Goal: Task Accomplishment & Management: Use online tool/utility

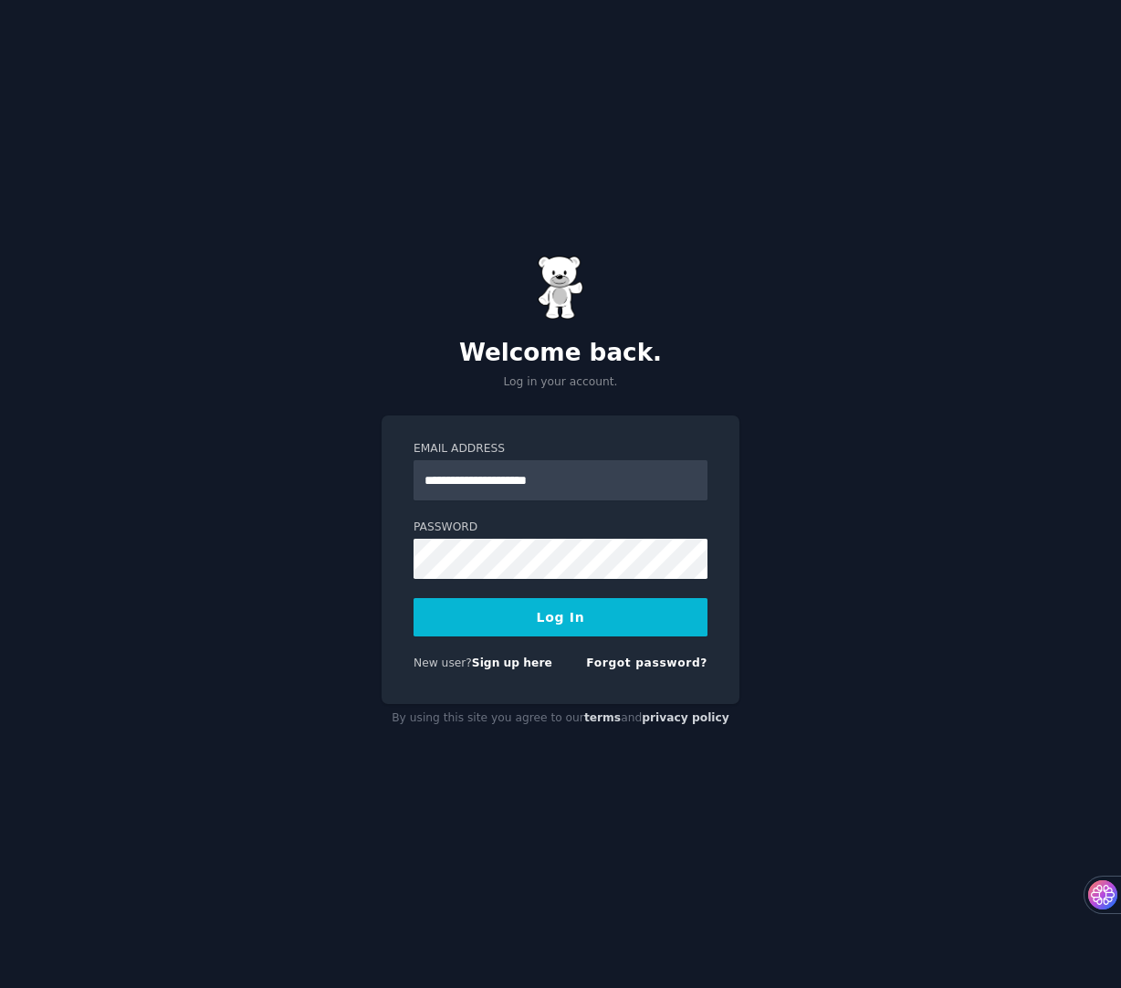
click at [526, 626] on button "Log In" at bounding box center [561, 617] width 294 height 38
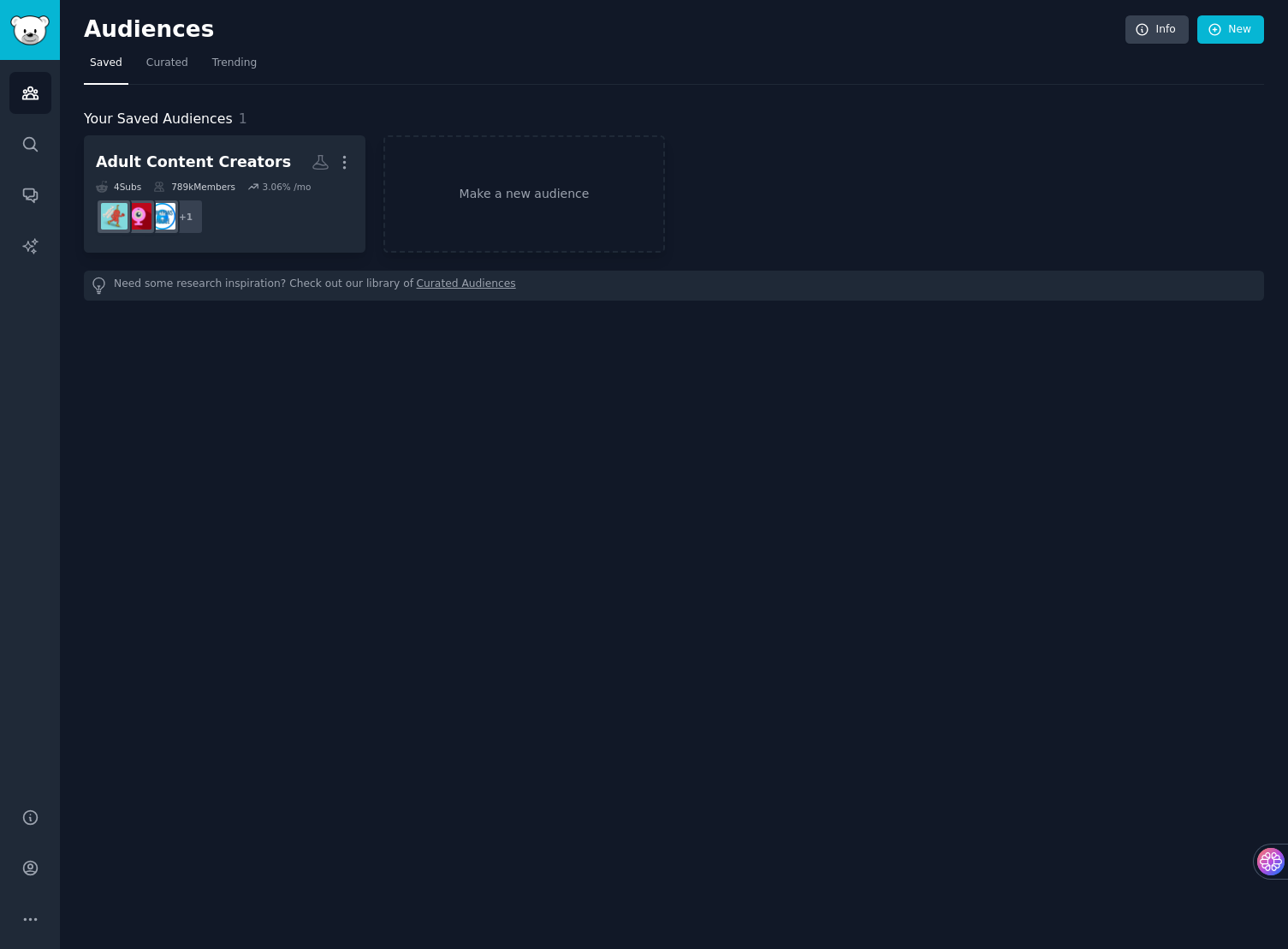
click at [642, 400] on div "Audiences Info New Saved Curated Trending Your Saved Audiences 1 Adult Content …" at bounding box center [674, 474] width 1228 height 949
click at [513, 204] on link "Make a new audience" at bounding box center [524, 193] width 281 height 117
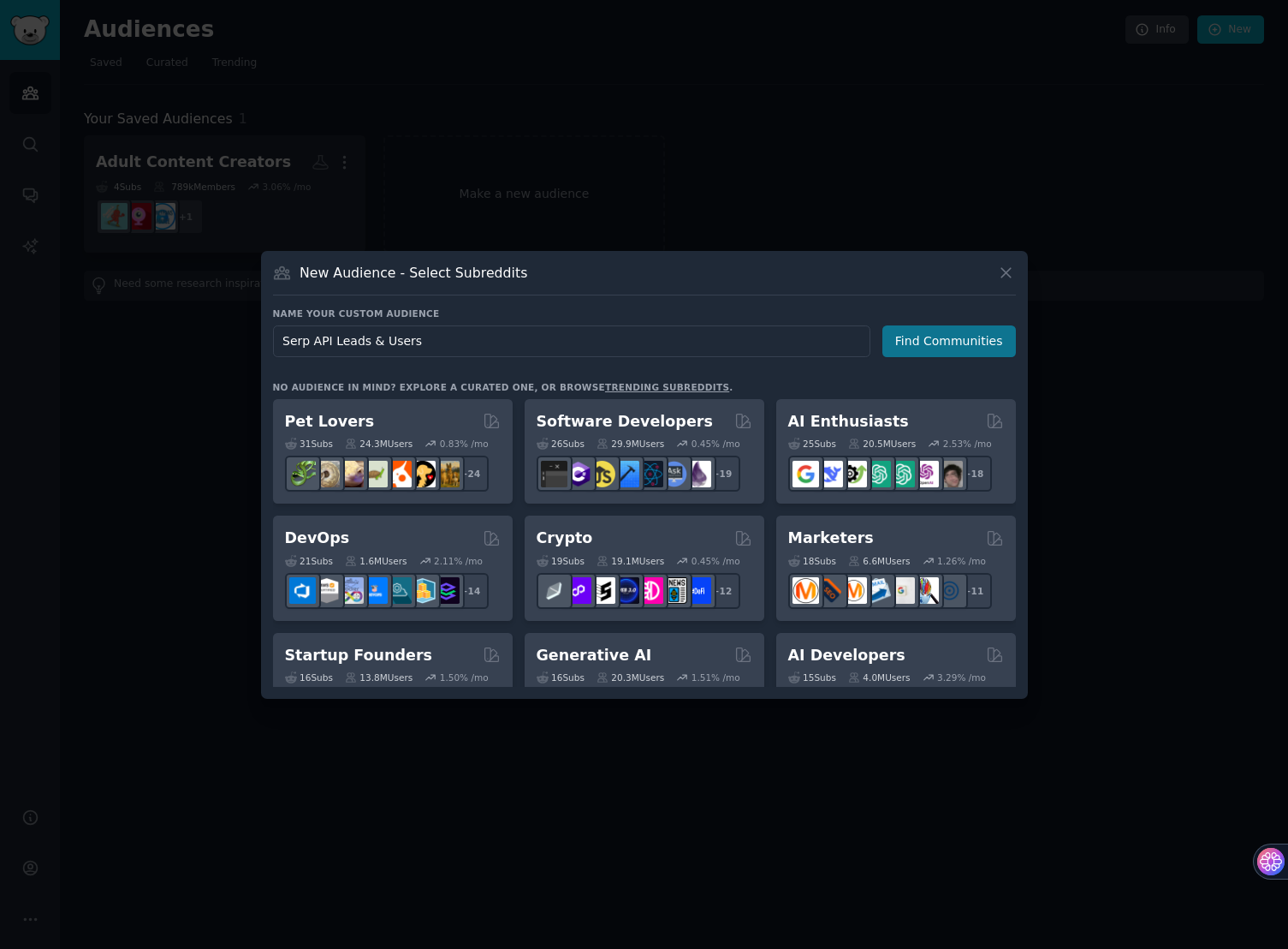
type input "Serp API Leads & Users"
click at [961, 348] on button "Find Communities" at bounding box center [949, 341] width 133 height 32
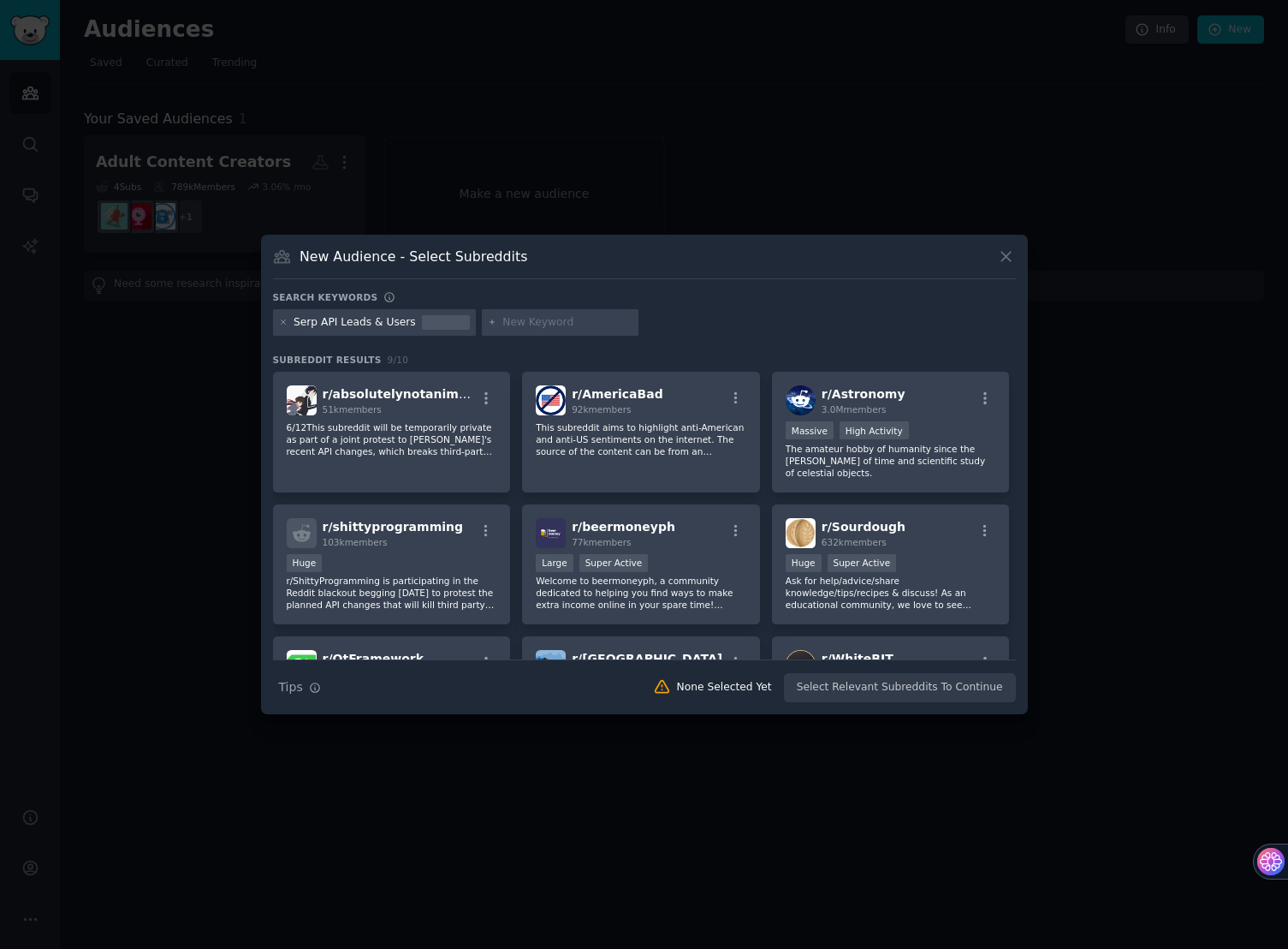
click at [545, 323] on input "text" at bounding box center [567, 323] width 130 height 15
type input "serp api"
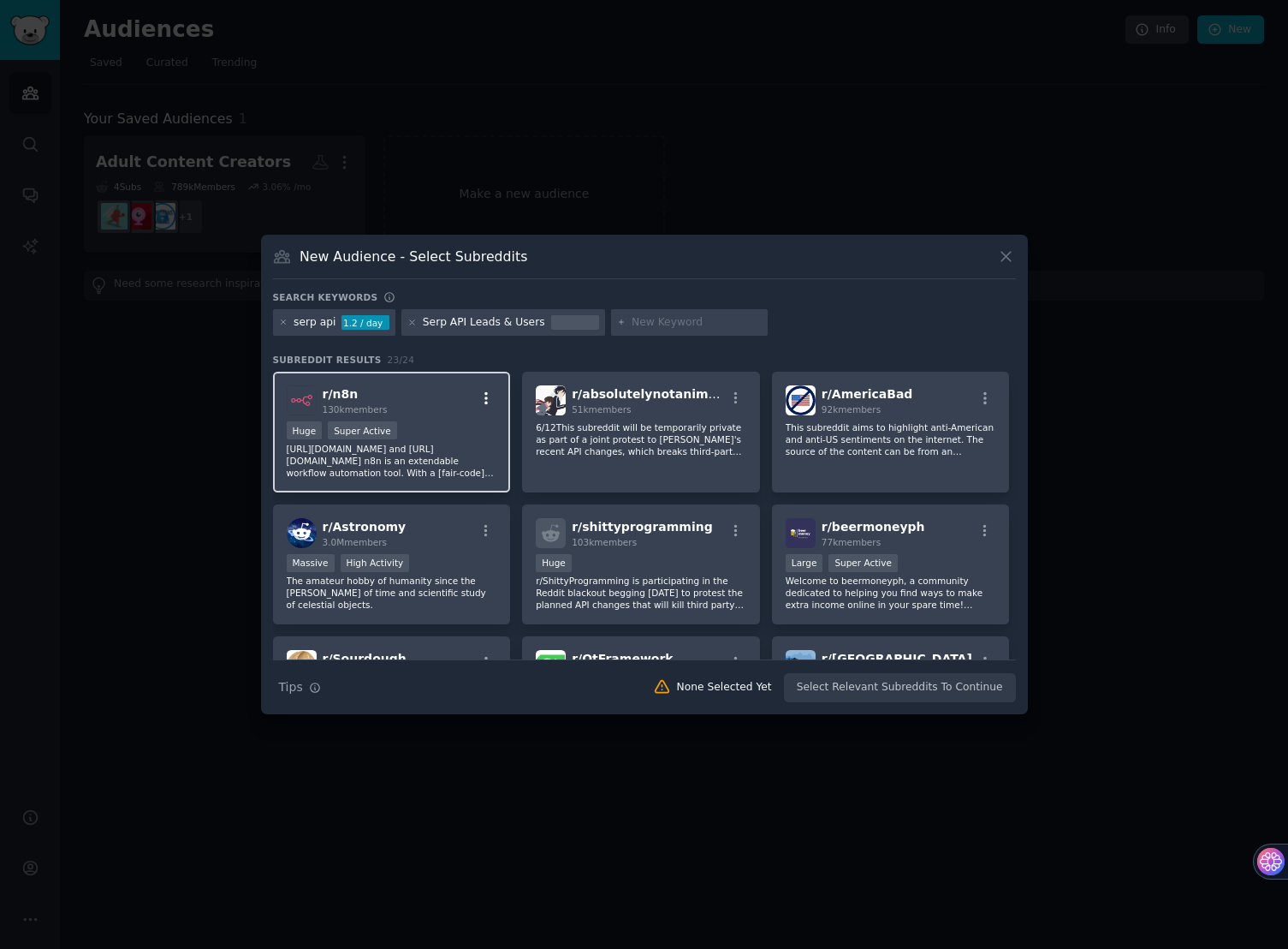
click at [482, 397] on icon "button" at bounding box center [486, 398] width 15 height 15
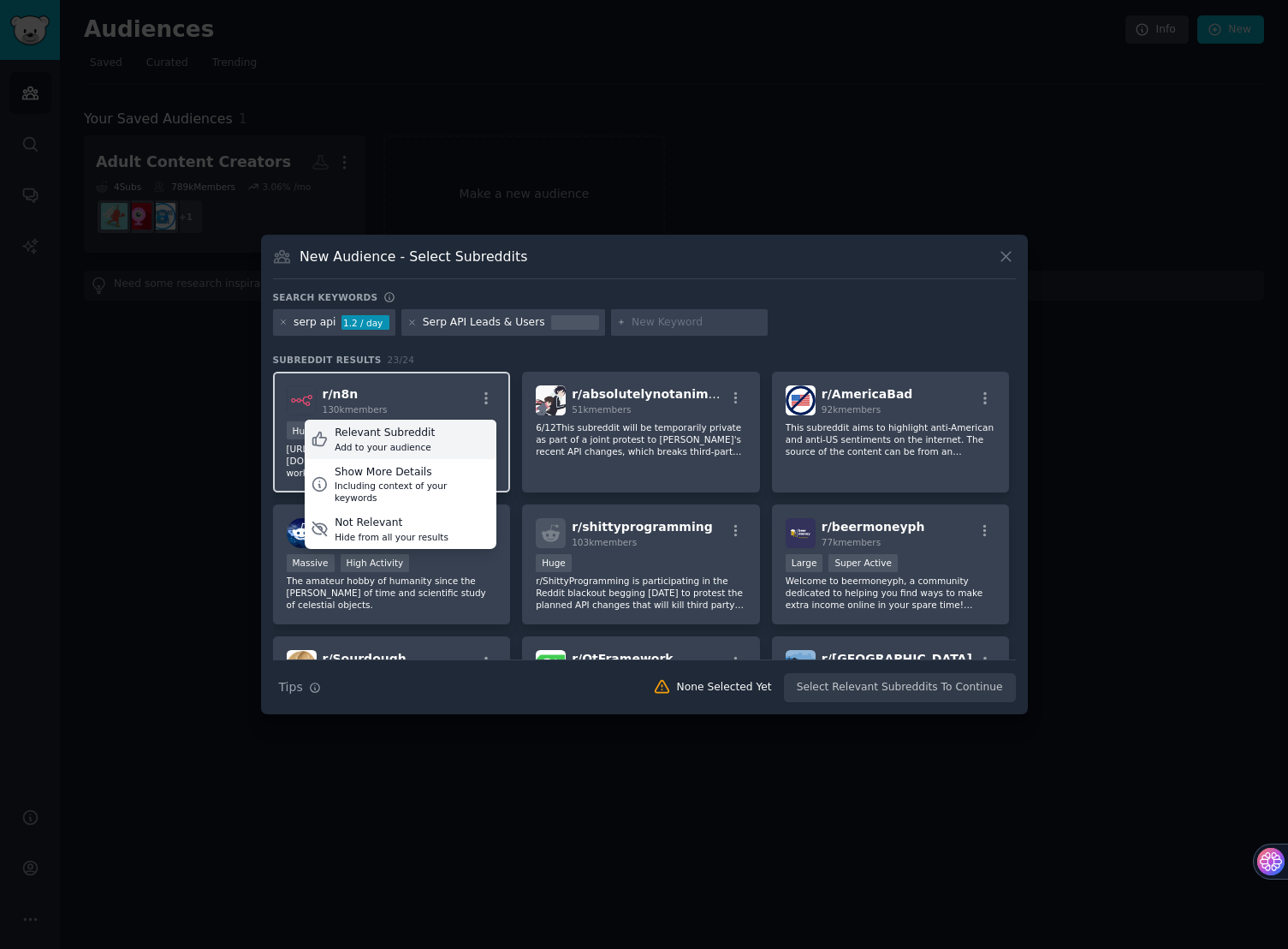
click at [412, 448] on div "Add to your audience" at bounding box center [384, 446] width 100 height 12
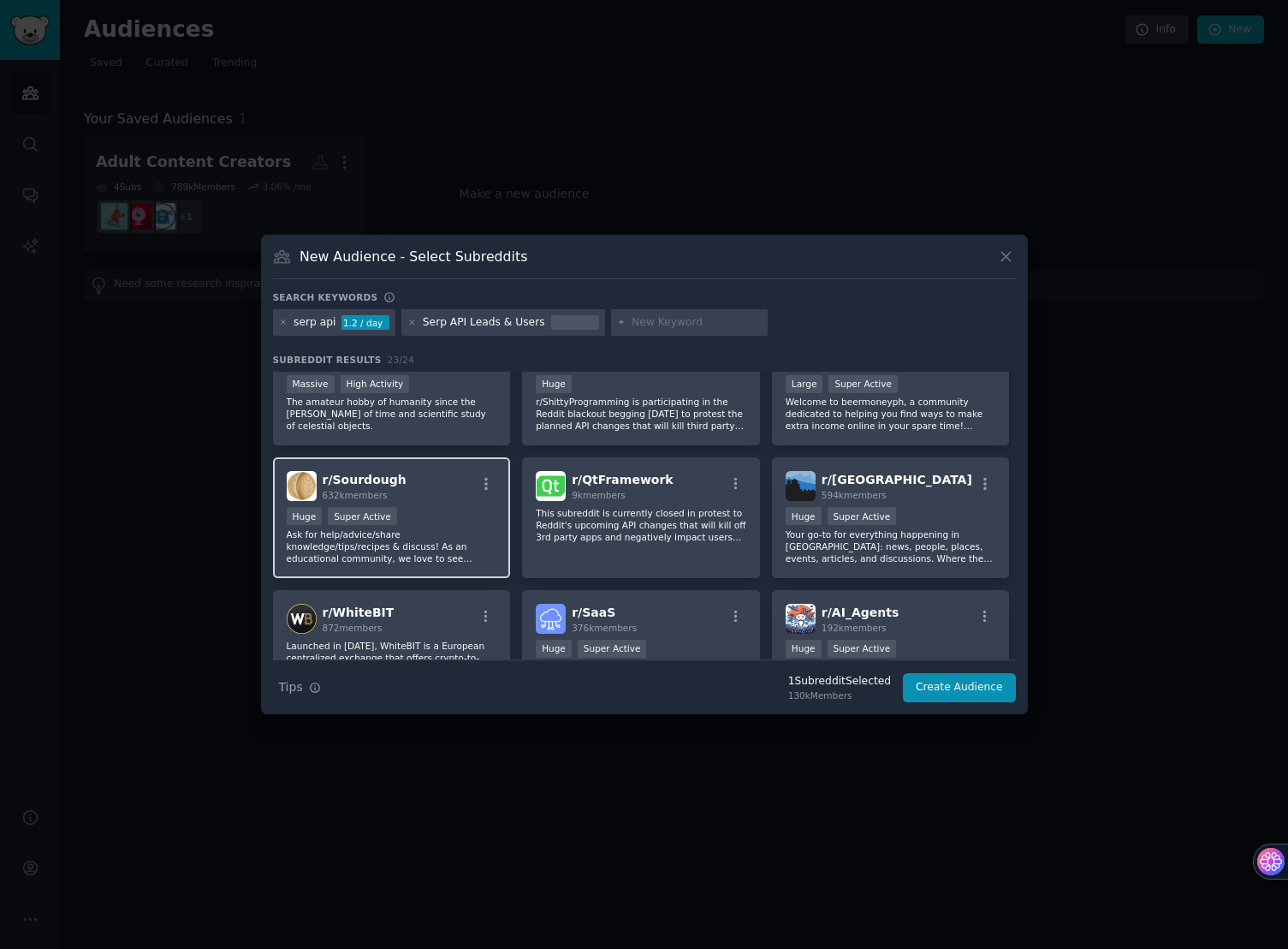
scroll to position [227, 0]
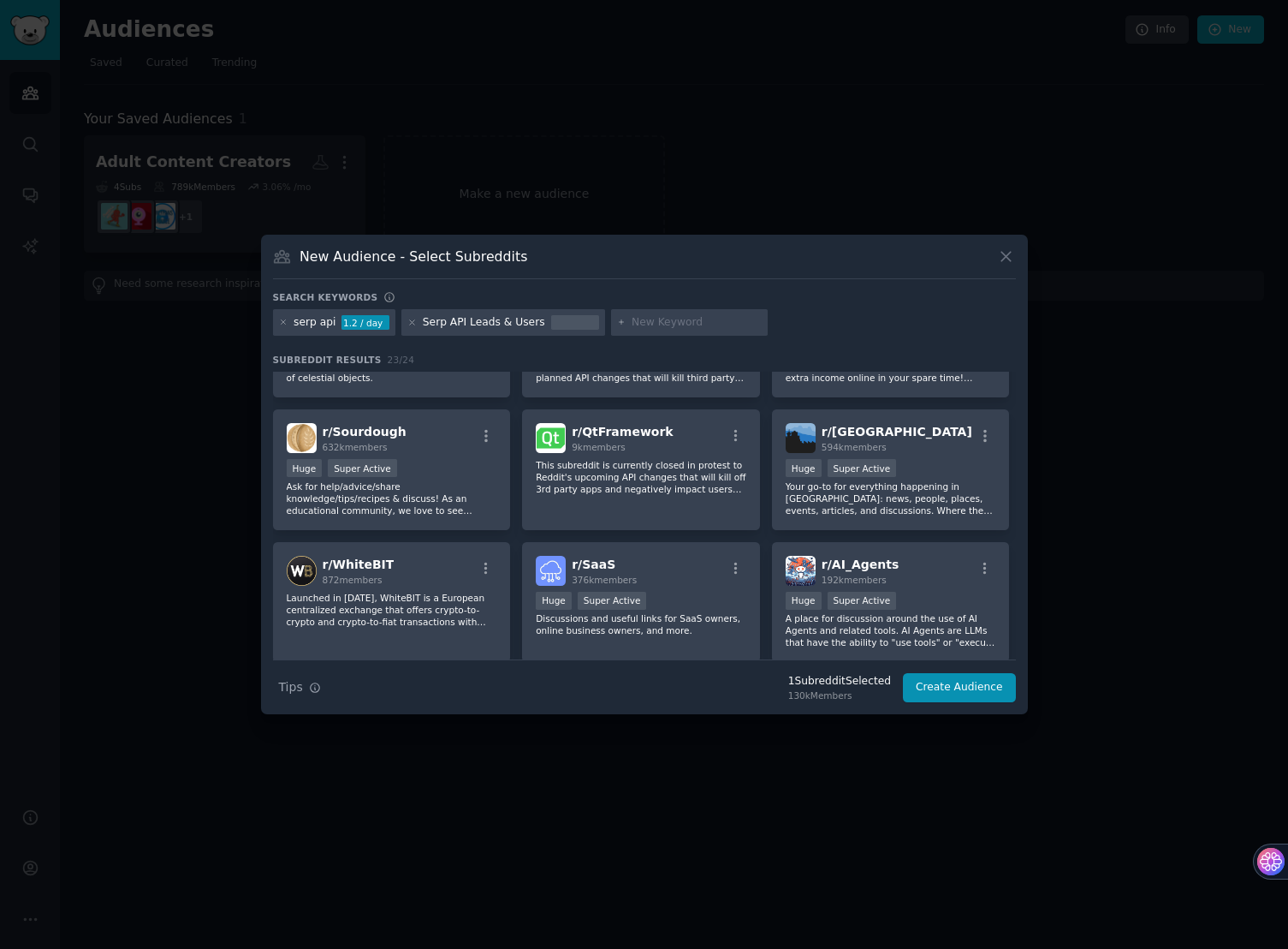
click at [526, 324] on div "Serp API Leads & Users" at bounding box center [484, 323] width 123 height 15
click at [668, 326] on input "text" at bounding box center [696, 323] width 130 height 15
type input "web scraping"
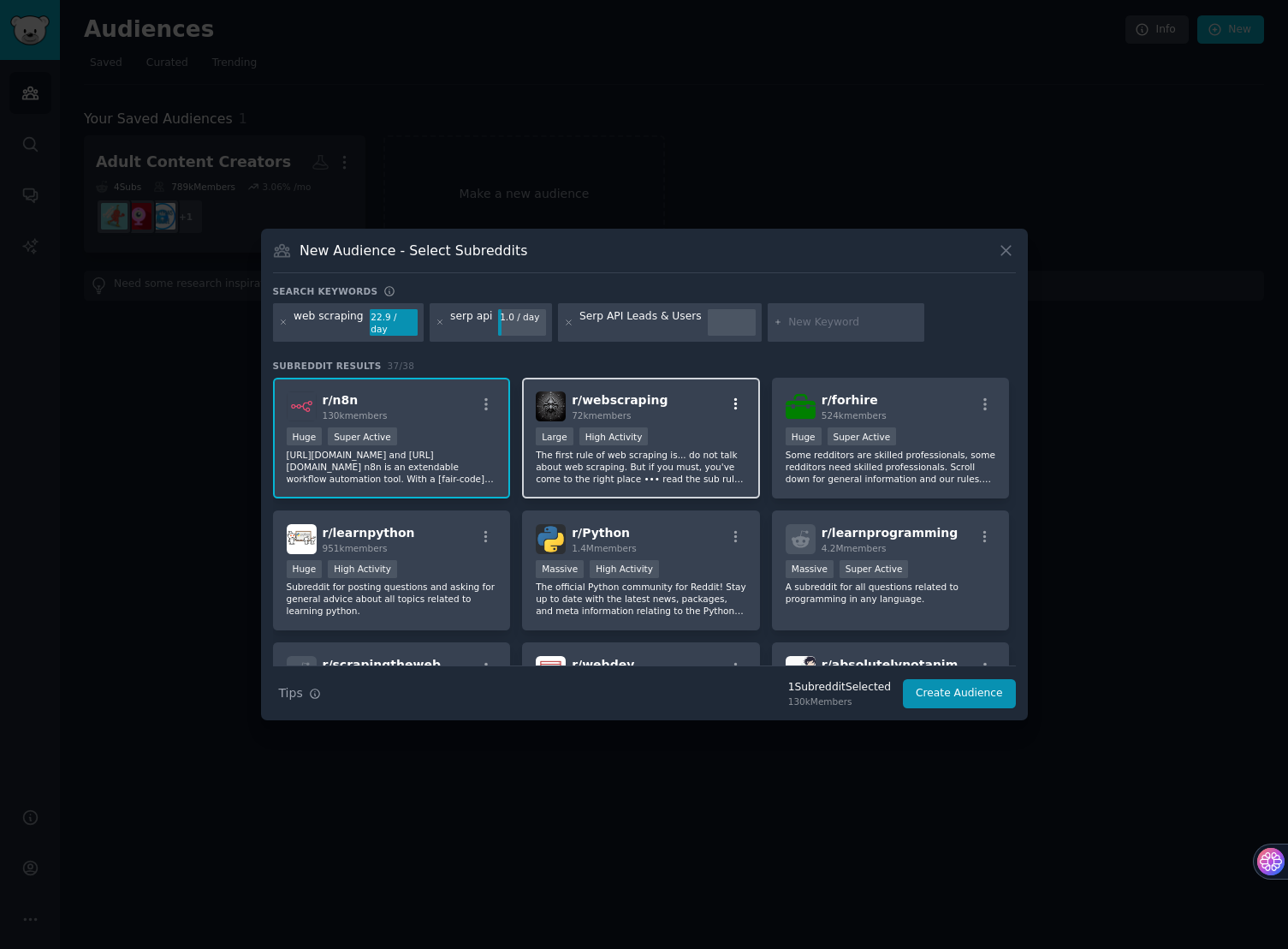
click at [731, 402] on icon "button" at bounding box center [736, 404] width 15 height 15
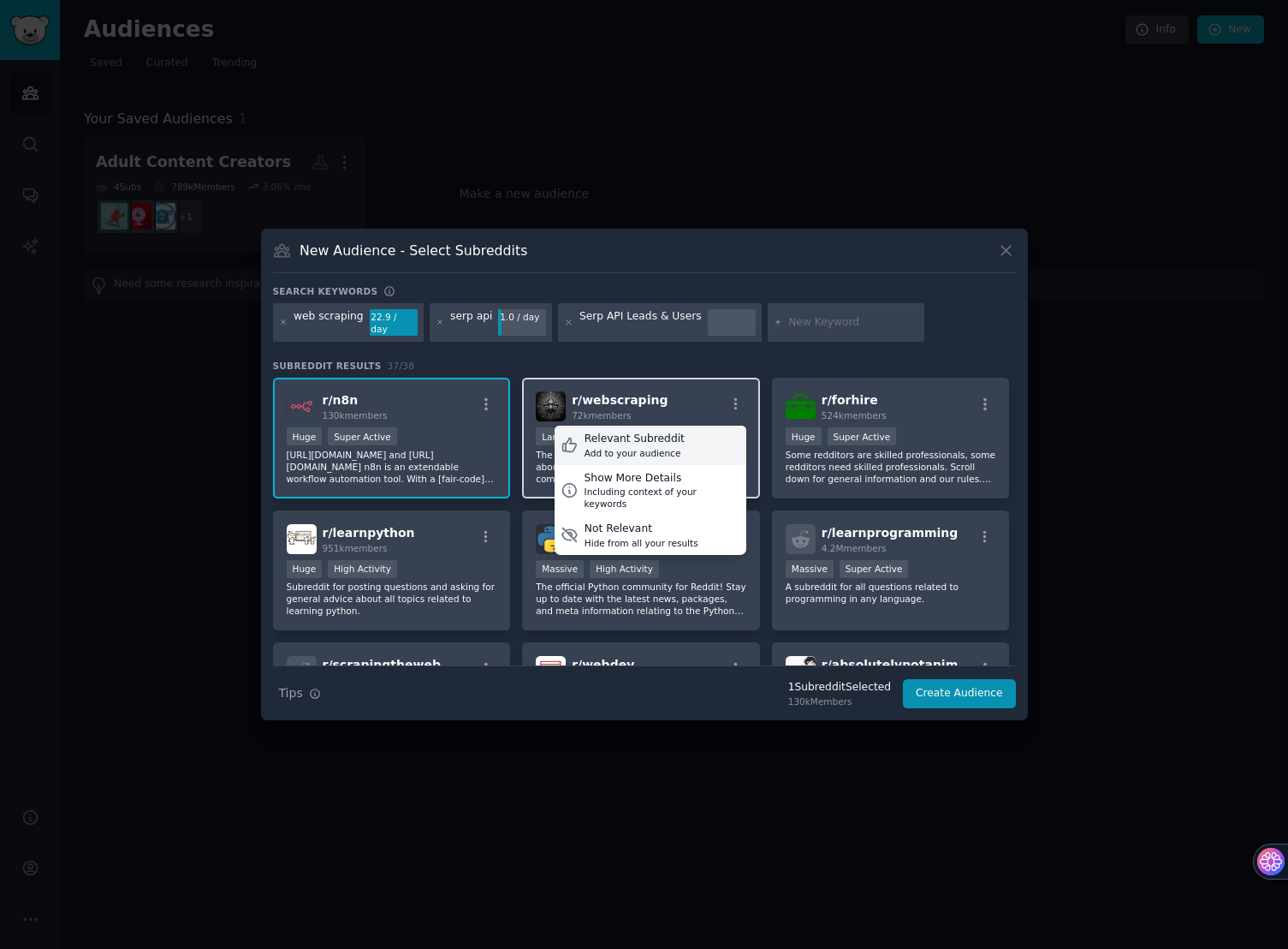
click at [676, 434] on div "Relevant Subreddit Add to your audience" at bounding box center [651, 445] width 192 height 39
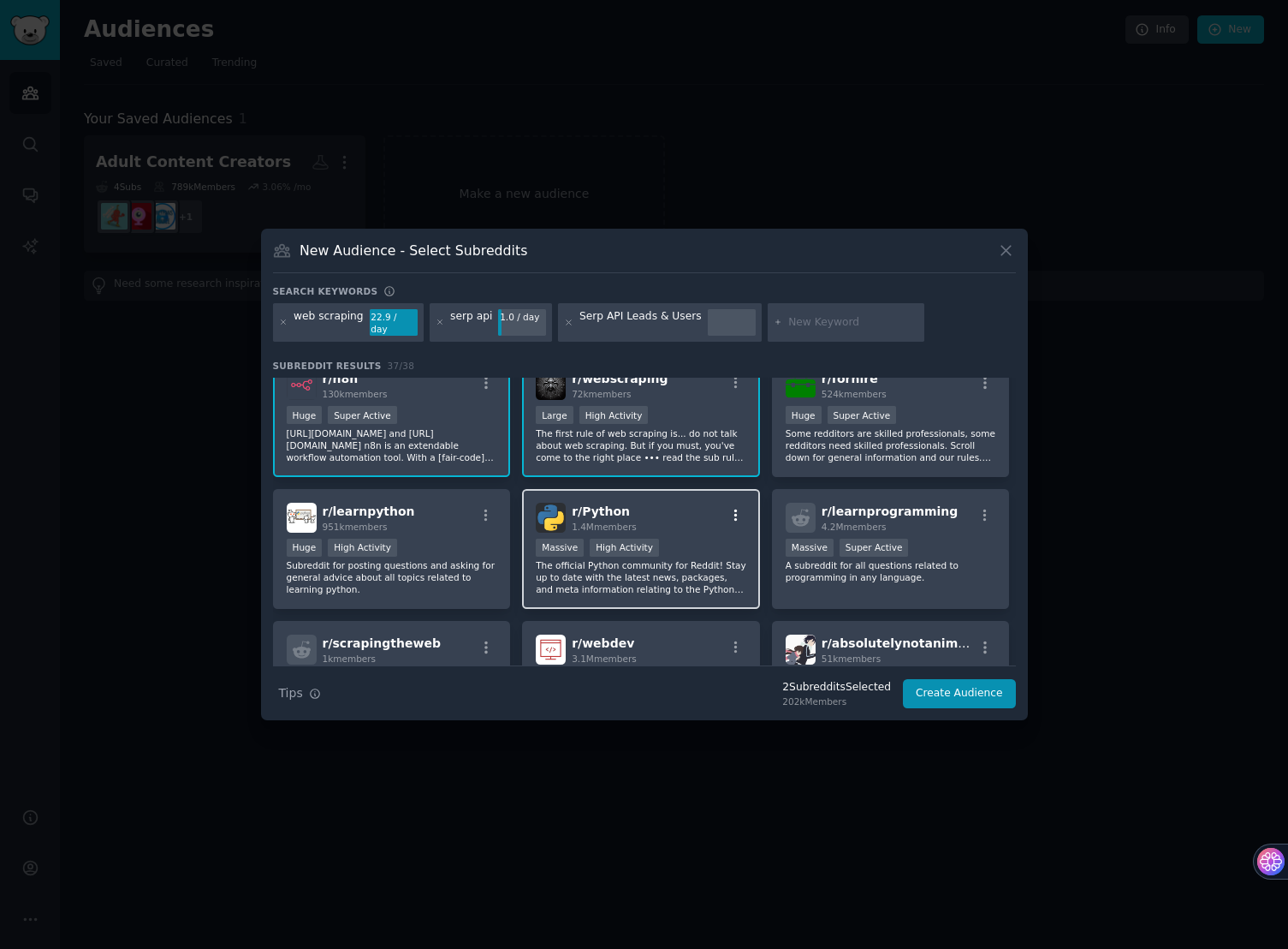
scroll to position [19, 0]
click at [734, 515] on icon "button" at bounding box center [736, 517] width 4 height 12
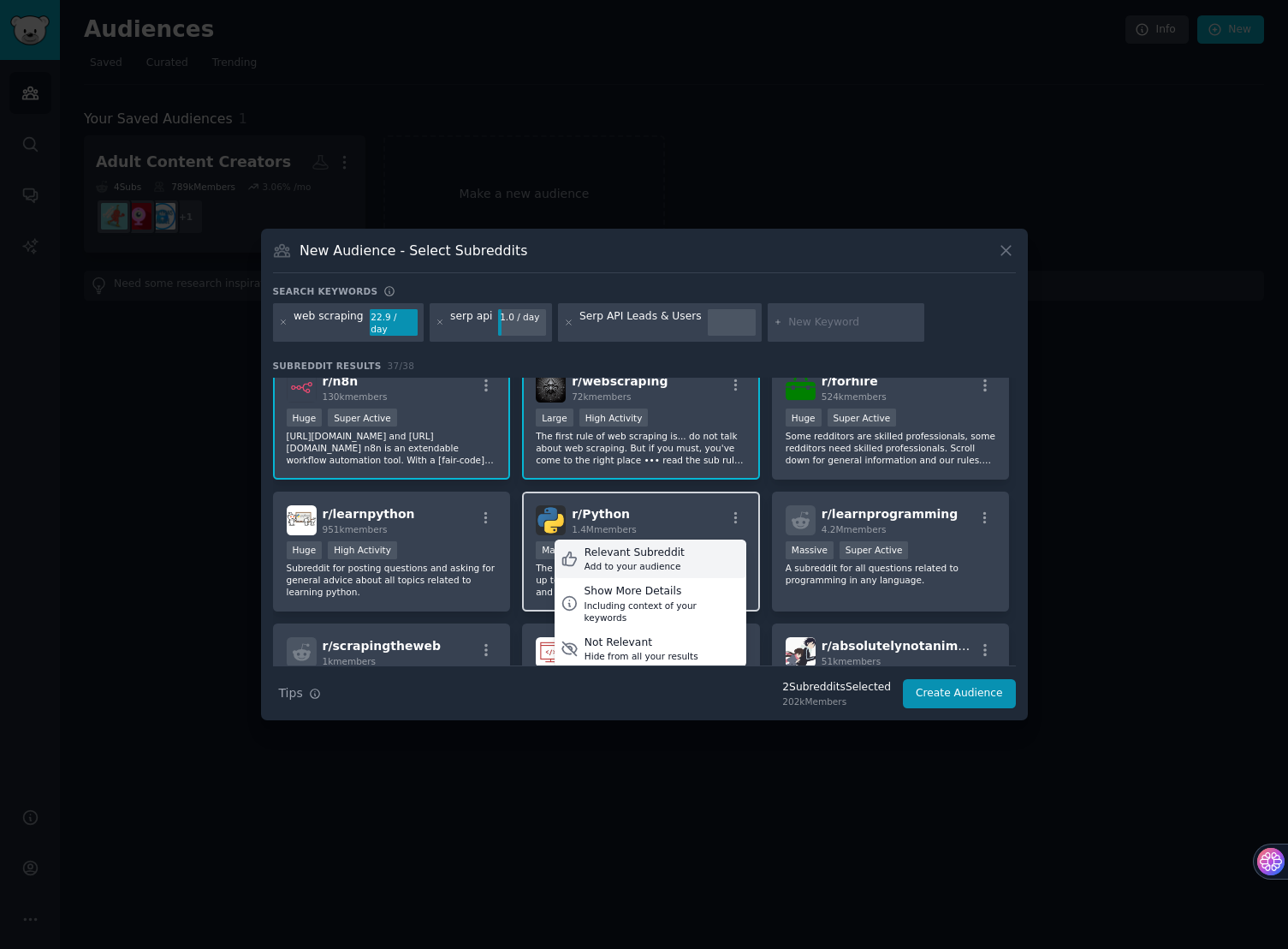
click at [694, 553] on div "Relevant Subreddit Add to your audience" at bounding box center [651, 559] width 192 height 39
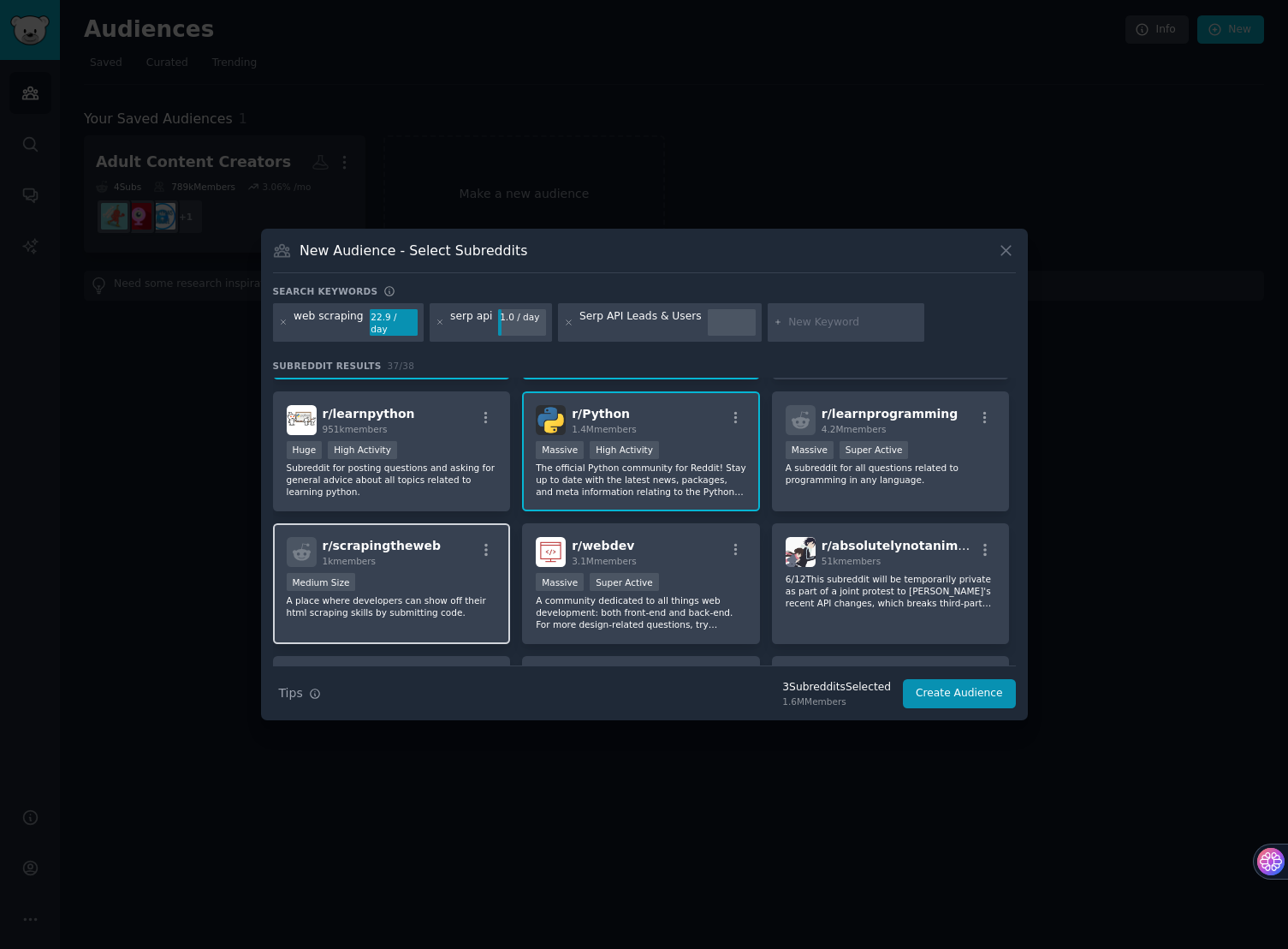
scroll to position [123, 0]
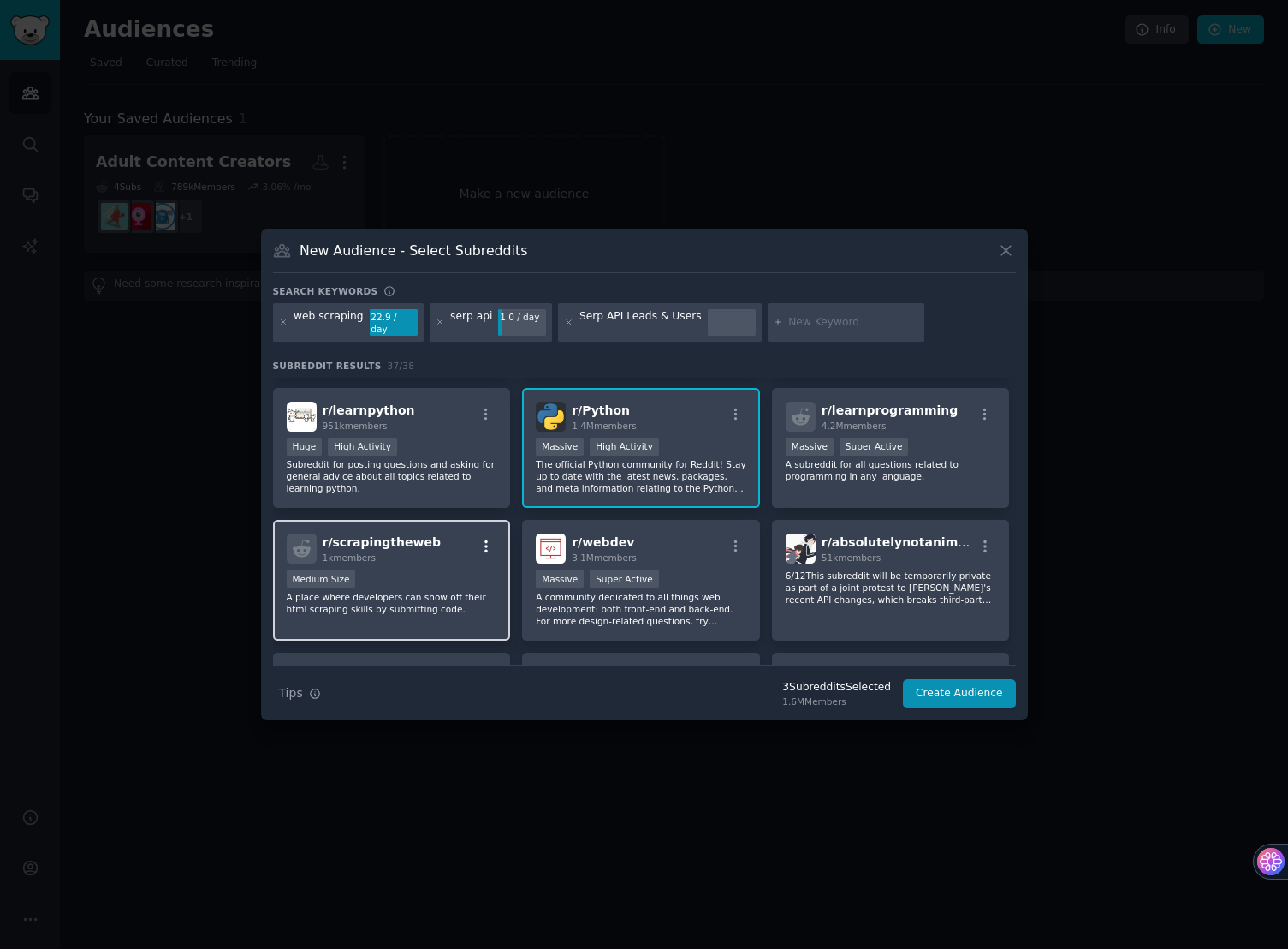
click at [488, 543] on icon "button" at bounding box center [486, 546] width 15 height 15
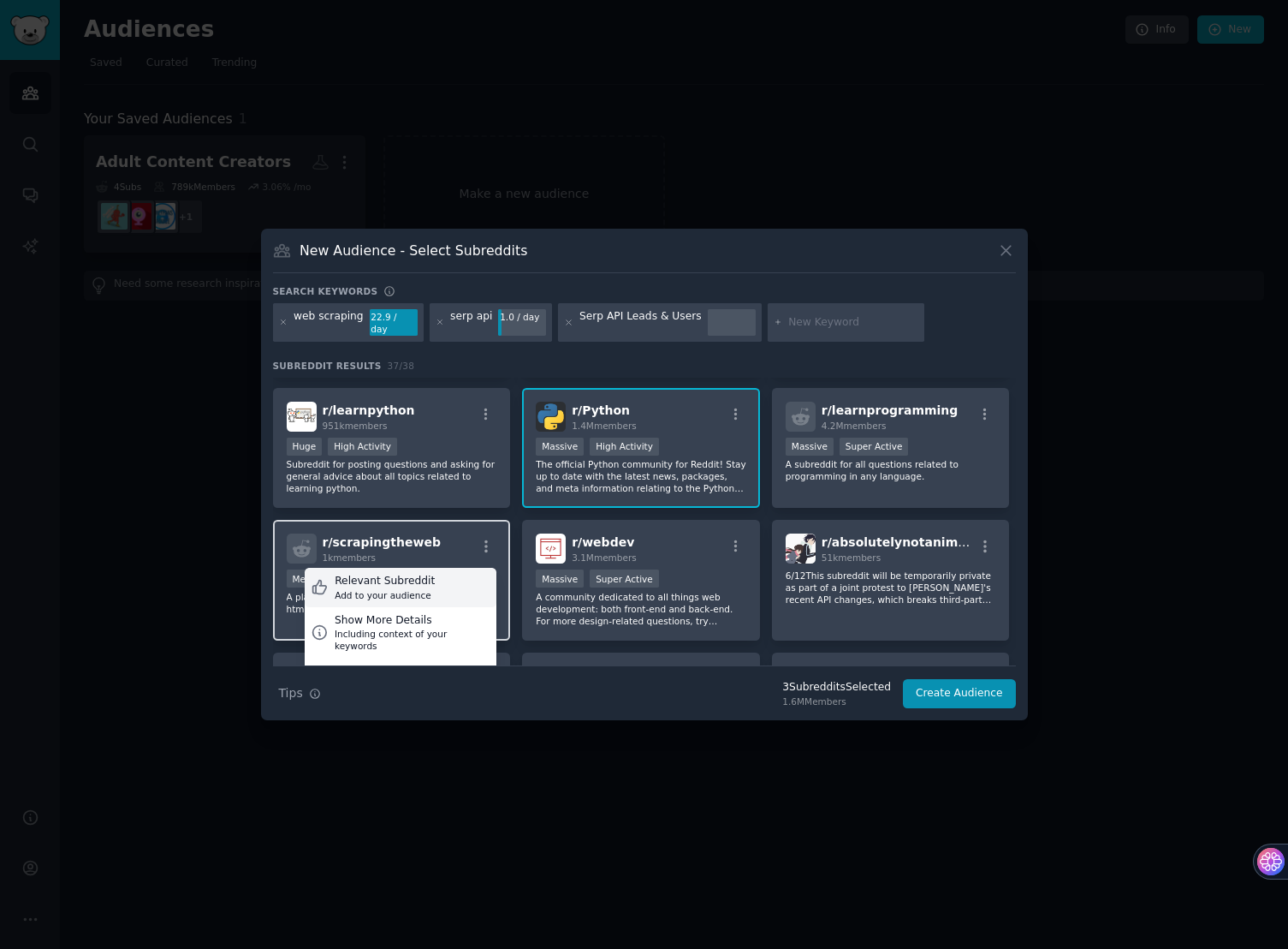
click at [414, 577] on div "Relevant Subreddit" at bounding box center [384, 581] width 100 height 15
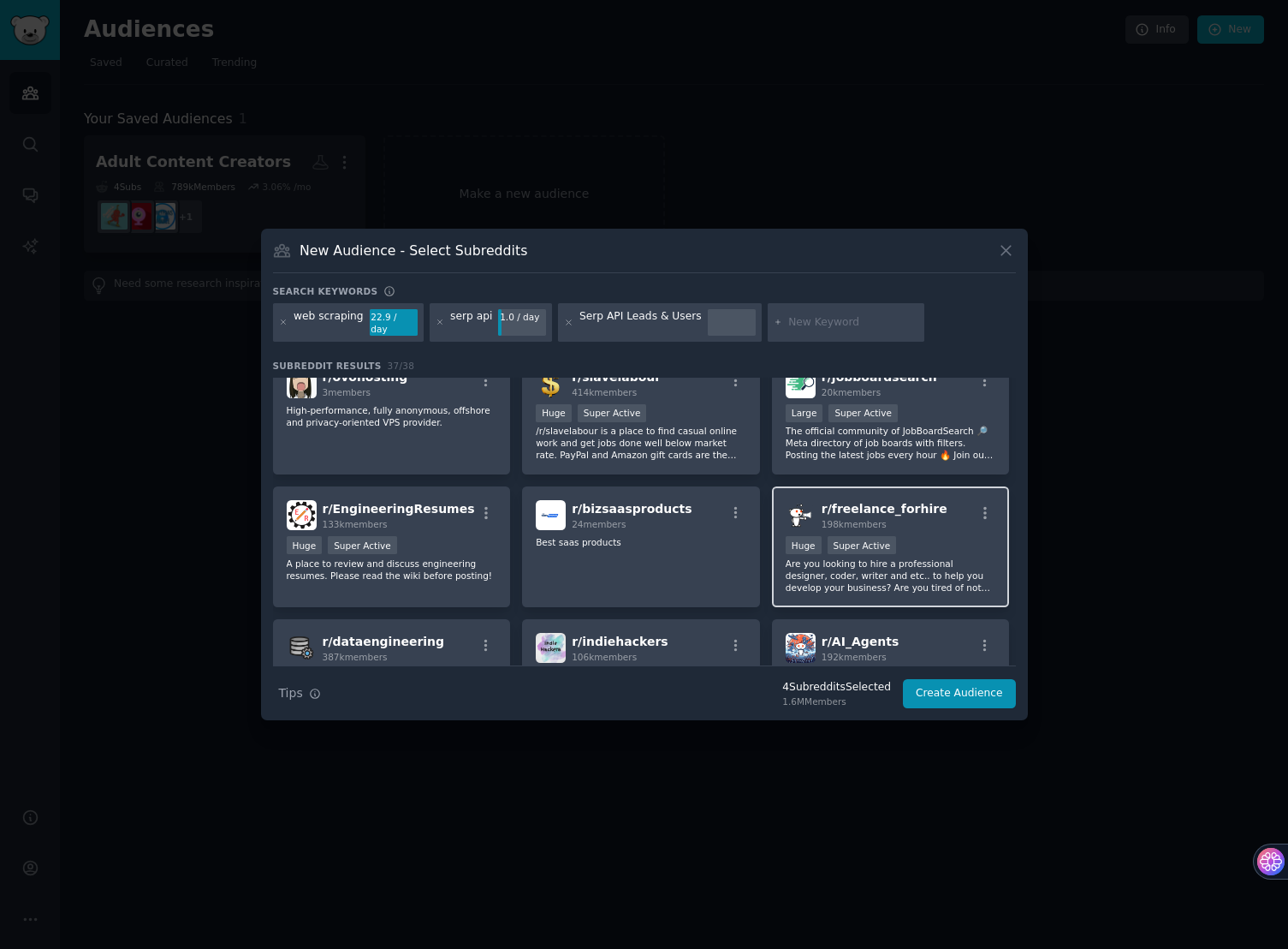
scroll to position [1063, 0]
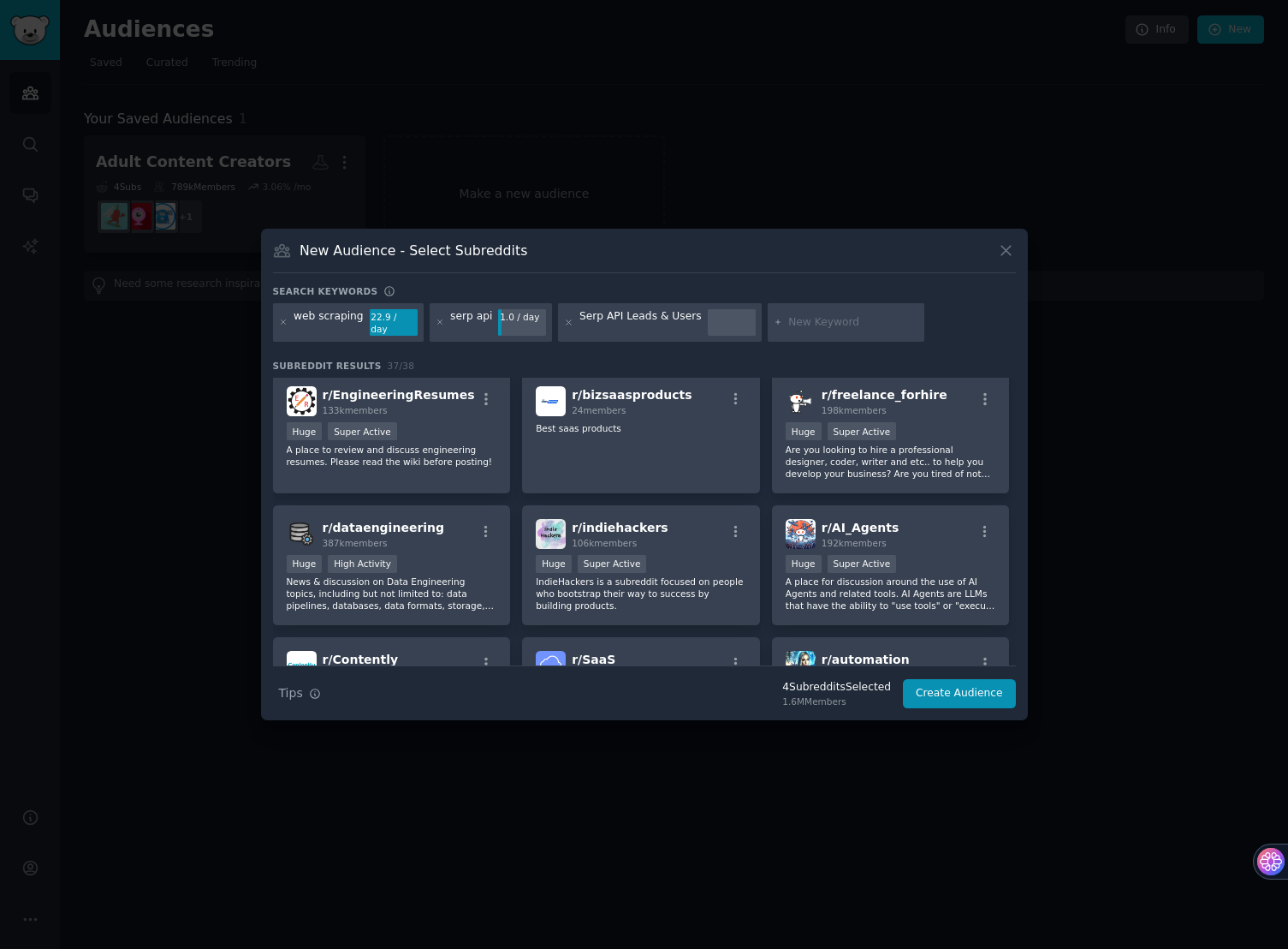
click at [634, 340] on div "web scraping 22.9 / day serp api 1.0 / day Serp API Leads & Users" at bounding box center [644, 325] width 743 height 45
click at [842, 330] on div at bounding box center [846, 323] width 157 height 39
click at [831, 324] on input "text" at bounding box center [853, 323] width 130 height 15
type input "google scraping api"
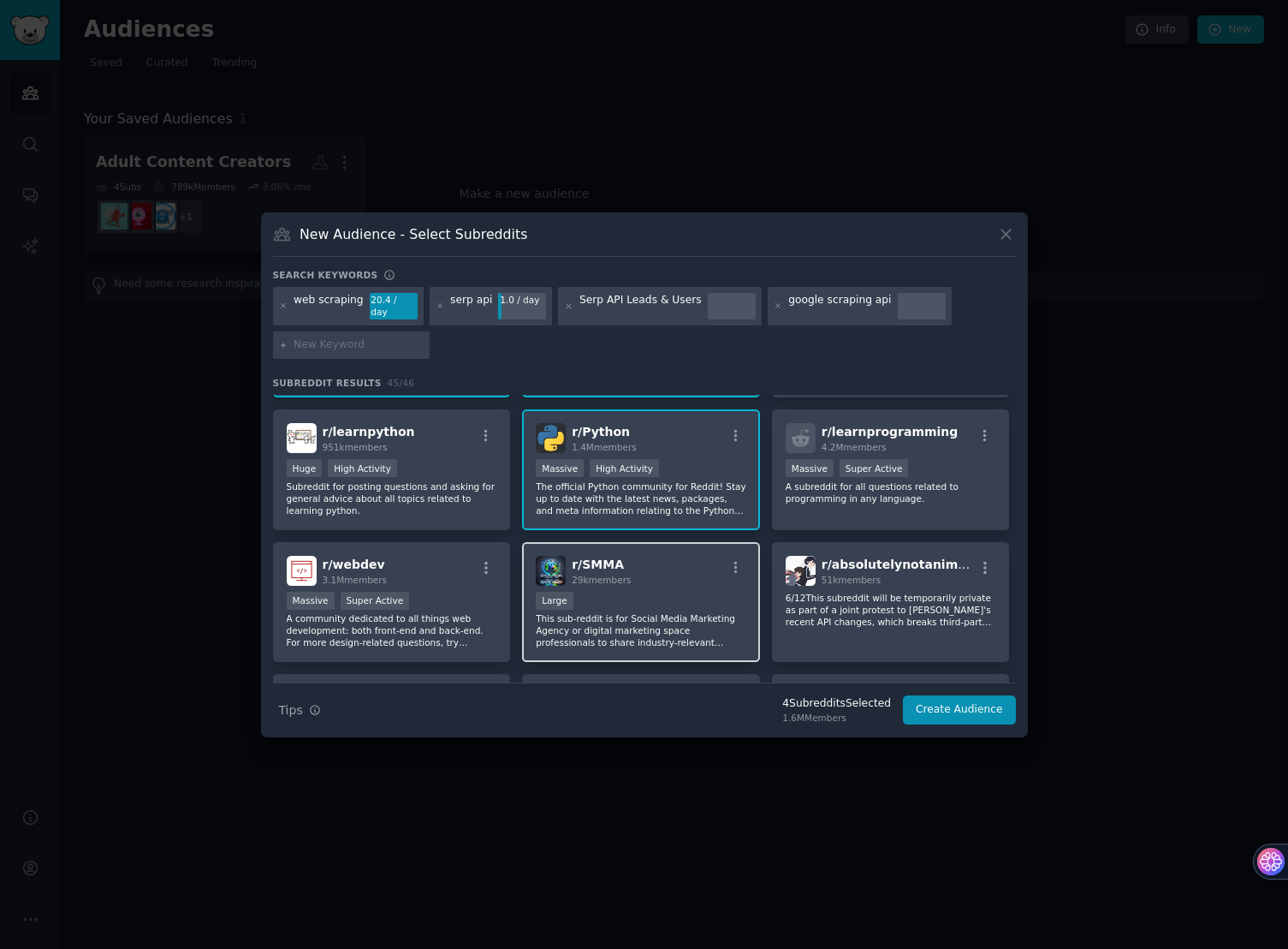
scroll to position [120, 0]
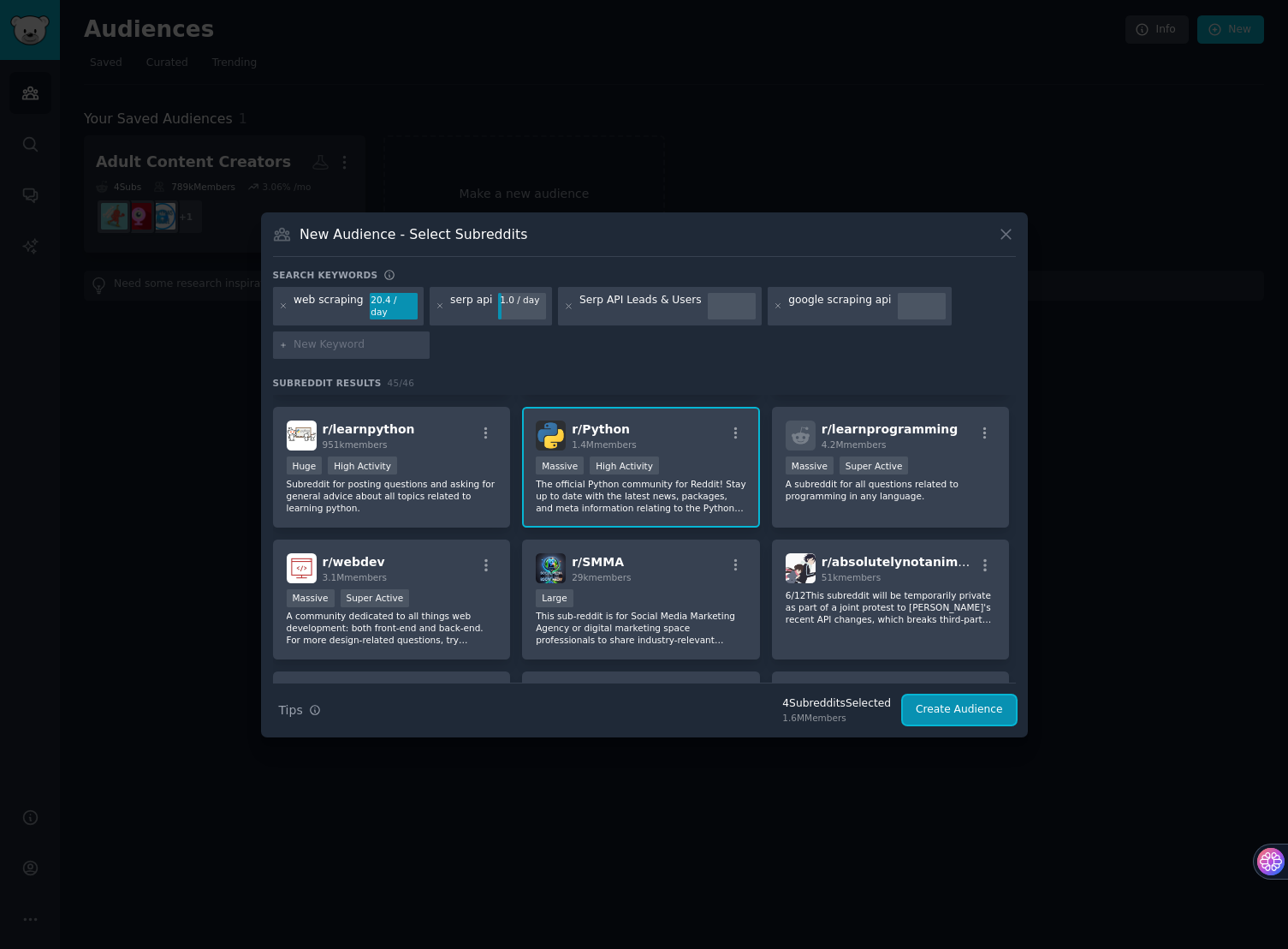
click at [952, 712] on button "Create Audience" at bounding box center [959, 709] width 113 height 29
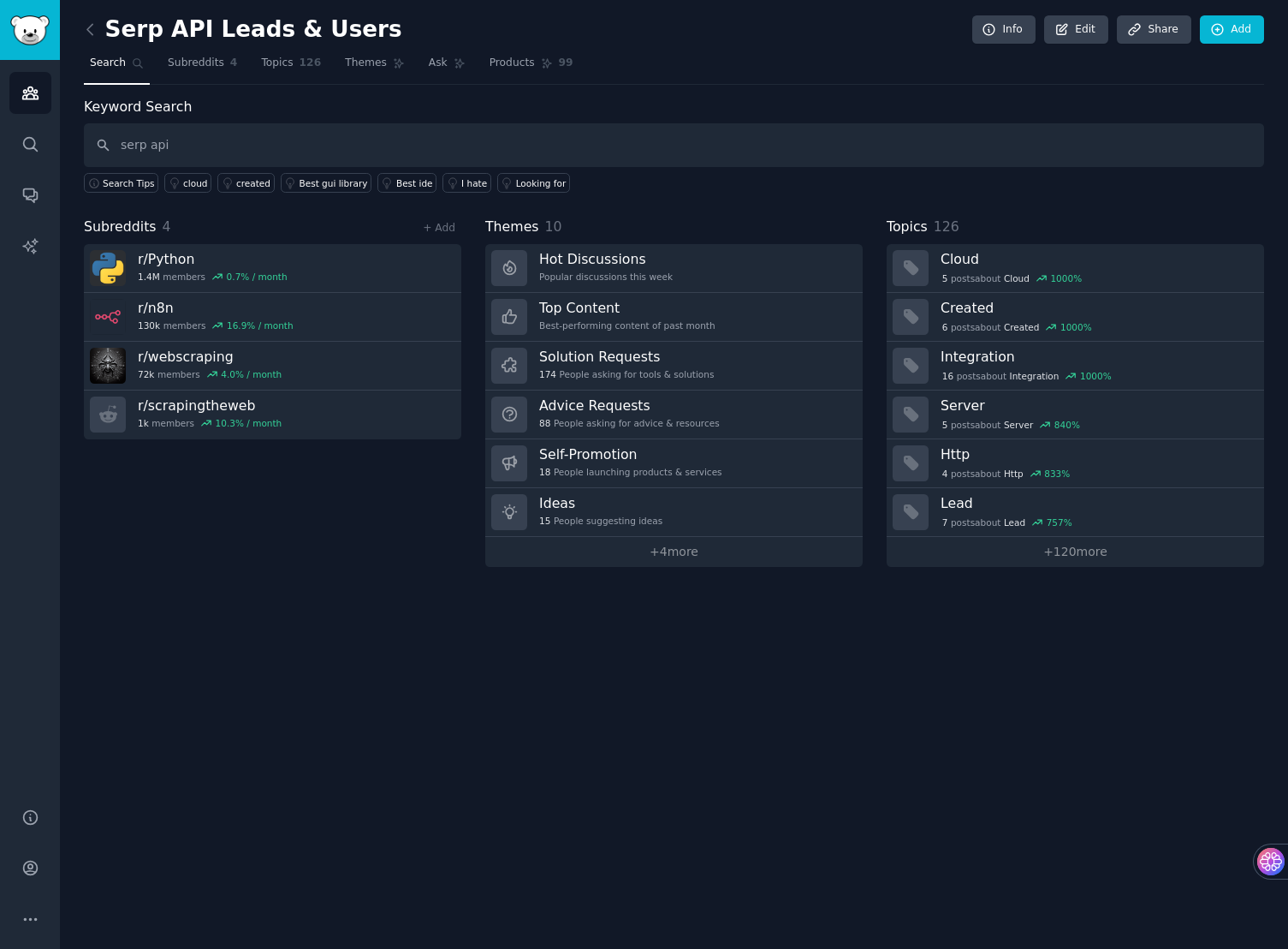
type input "serp api"
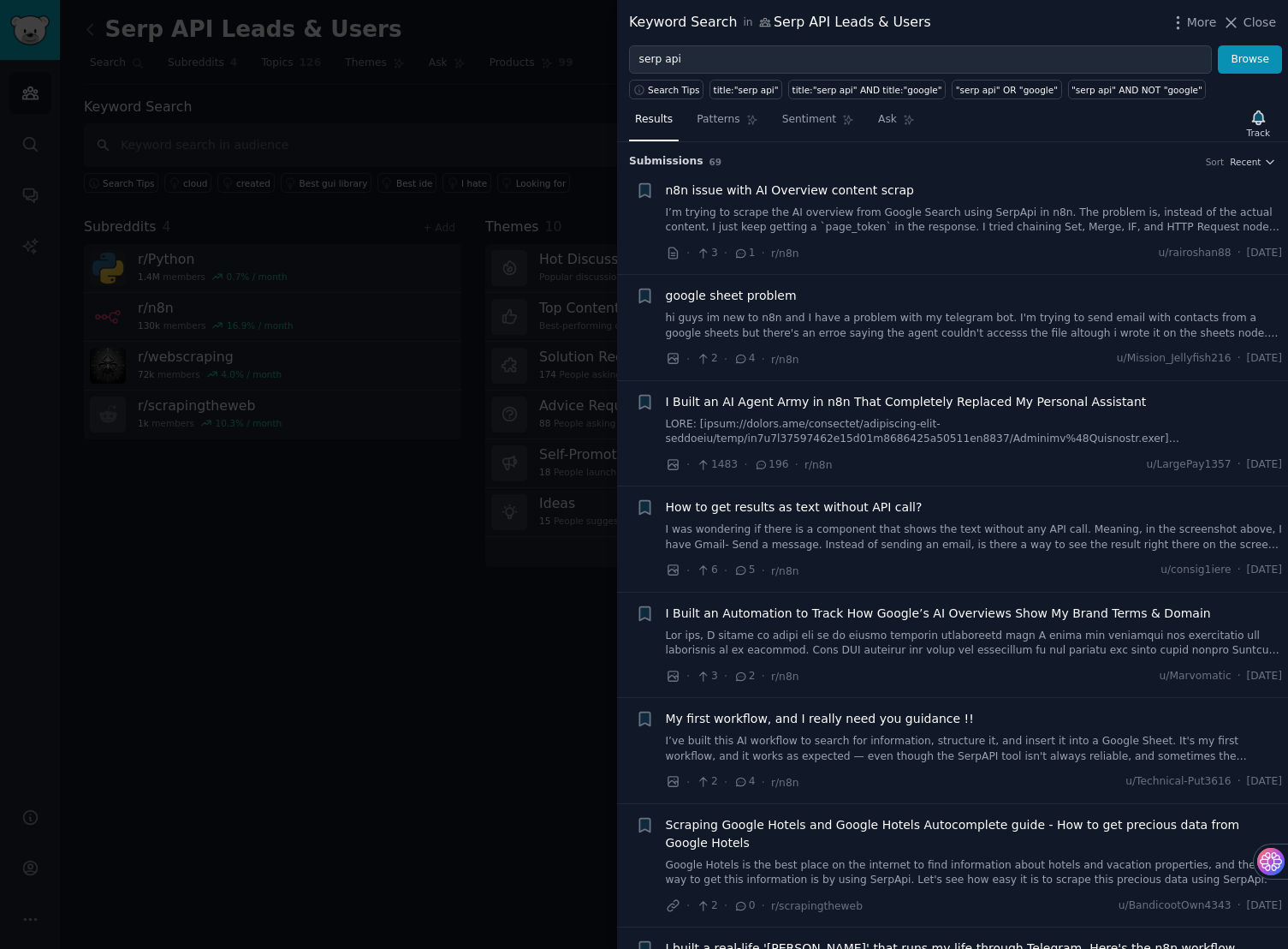
click at [951, 214] on link "I’m trying to scrape the AI overview from Google Search using SerpApi in n8n. T…" at bounding box center [974, 220] width 617 height 30
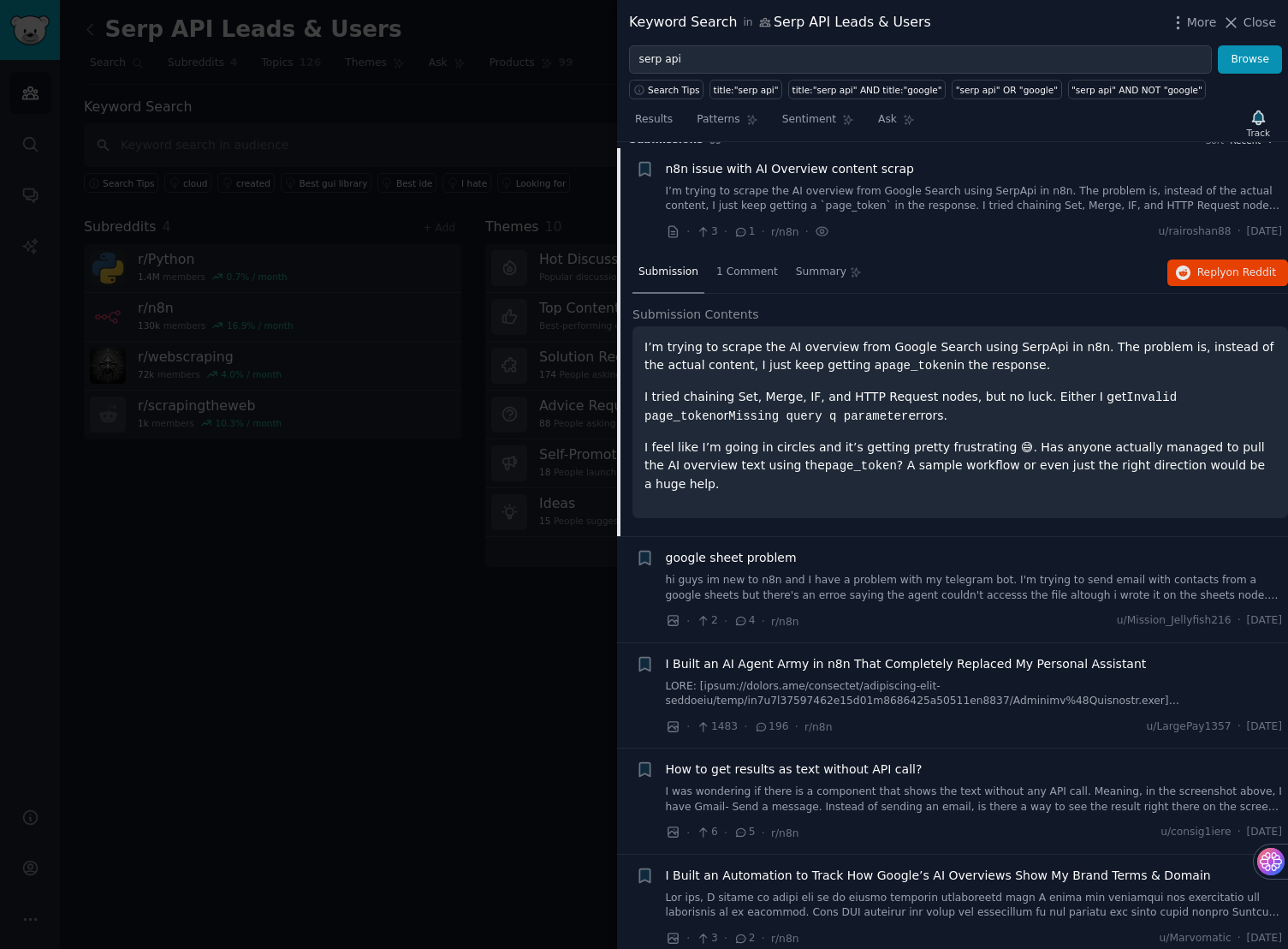
scroll to position [26, 0]
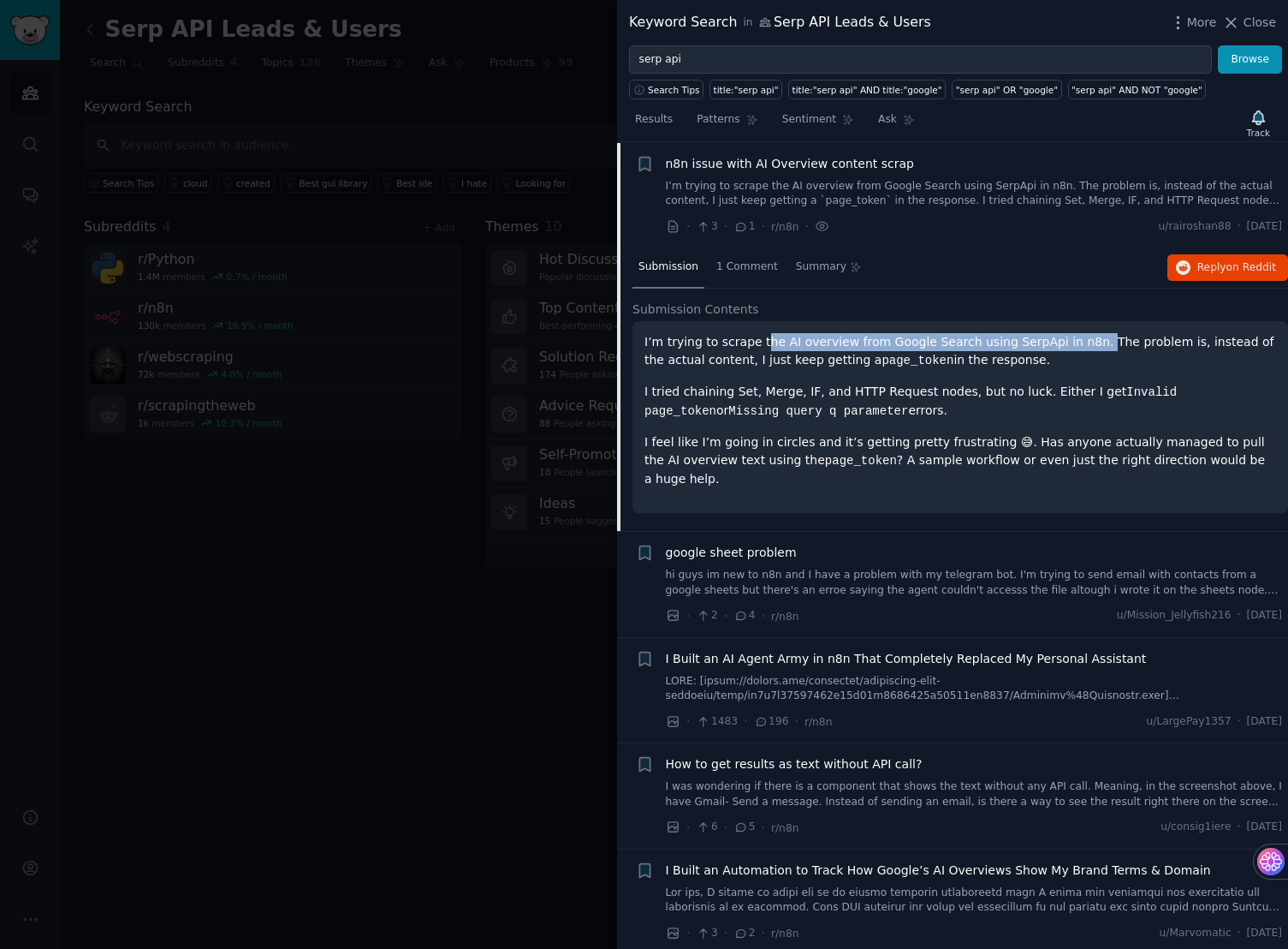
drag, startPoint x: 757, startPoint y: 339, endPoint x: 1079, endPoint y: 339, distance: 322.0
click at [1079, 339] on p "I’m trying to scrape the AI overview from Google Search using SerpApi in n8n. T…" at bounding box center [961, 351] width 632 height 37
drag, startPoint x: 724, startPoint y: 364, endPoint x: 1026, endPoint y: 357, distance: 302.1
click at [1026, 357] on p "I’m trying to scrape the AI overview from Google Search using SerpApi in n8n. T…" at bounding box center [961, 351] width 632 height 37
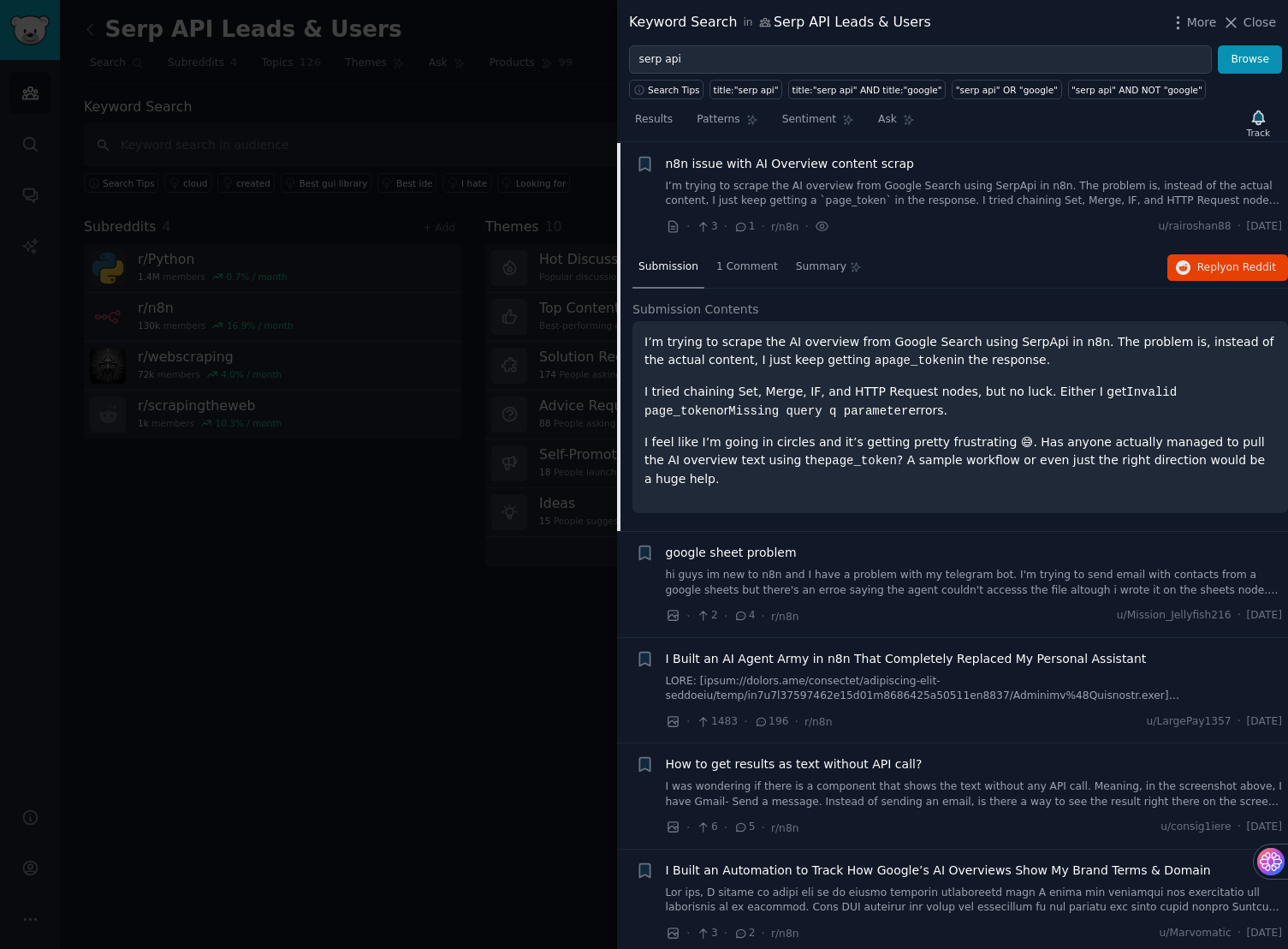
click at [1026, 357] on p "I’m trying to scrape the AI overview from Google Search using SerpApi in n8n. T…" at bounding box center [961, 351] width 632 height 37
drag, startPoint x: 684, startPoint y: 396, endPoint x: 976, endPoint y: 382, distance: 292.3
click at [976, 383] on p "I tried chaining Set, Merge, IF, and HTTP Request nodes, but no luck. Either I …" at bounding box center [961, 401] width 632 height 38
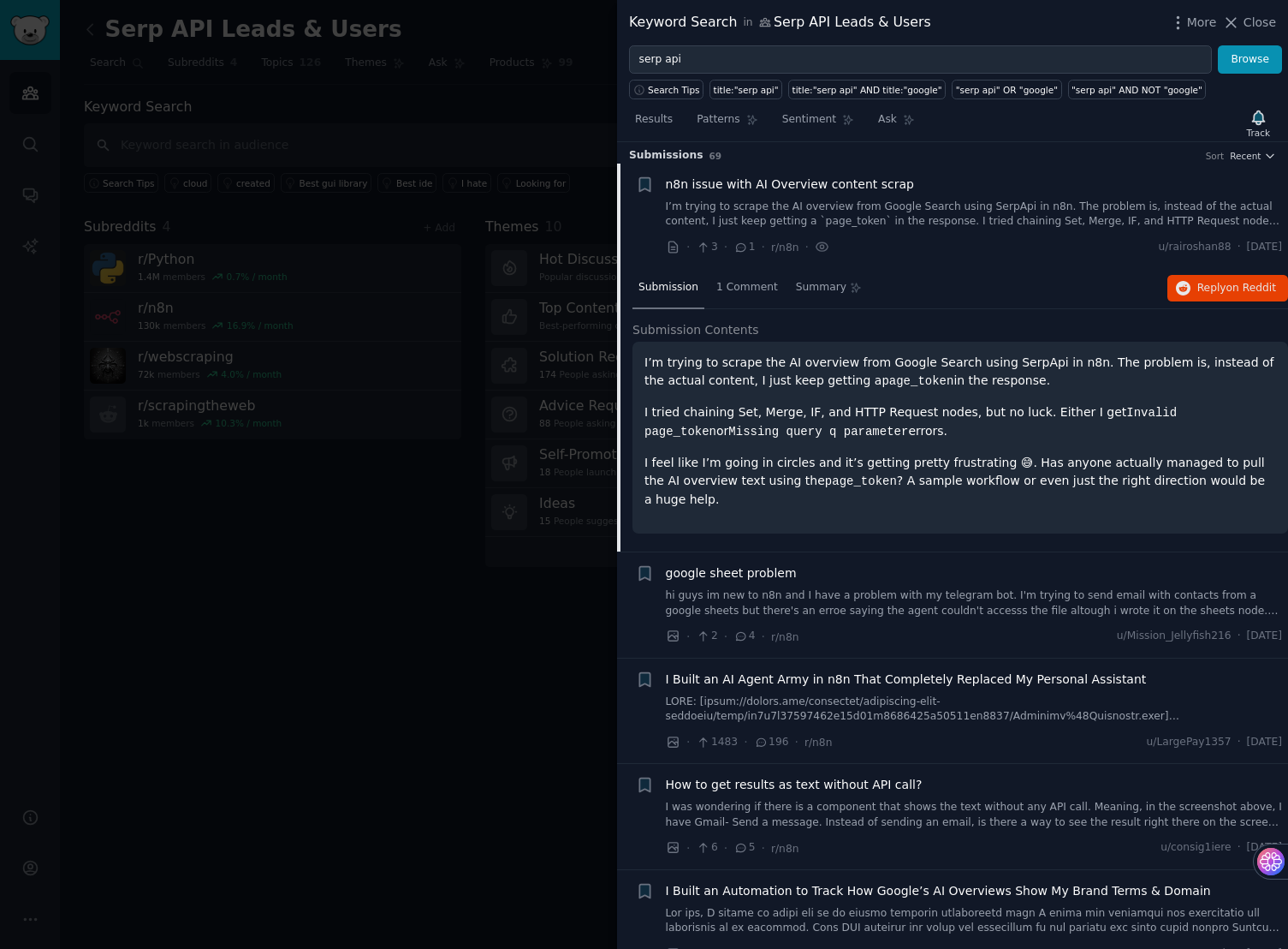
scroll to position [0, 0]
